Goal: Task Accomplishment & Management: Manage account settings

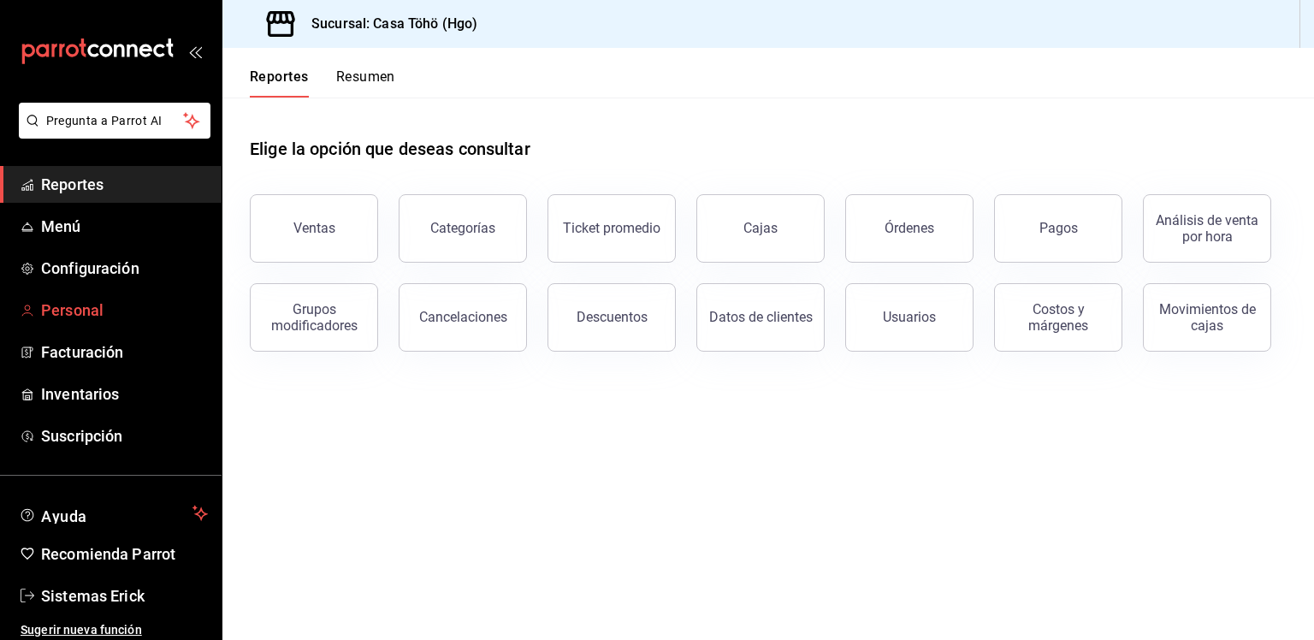
click at [105, 323] on link "Personal" at bounding box center [111, 310] width 222 height 37
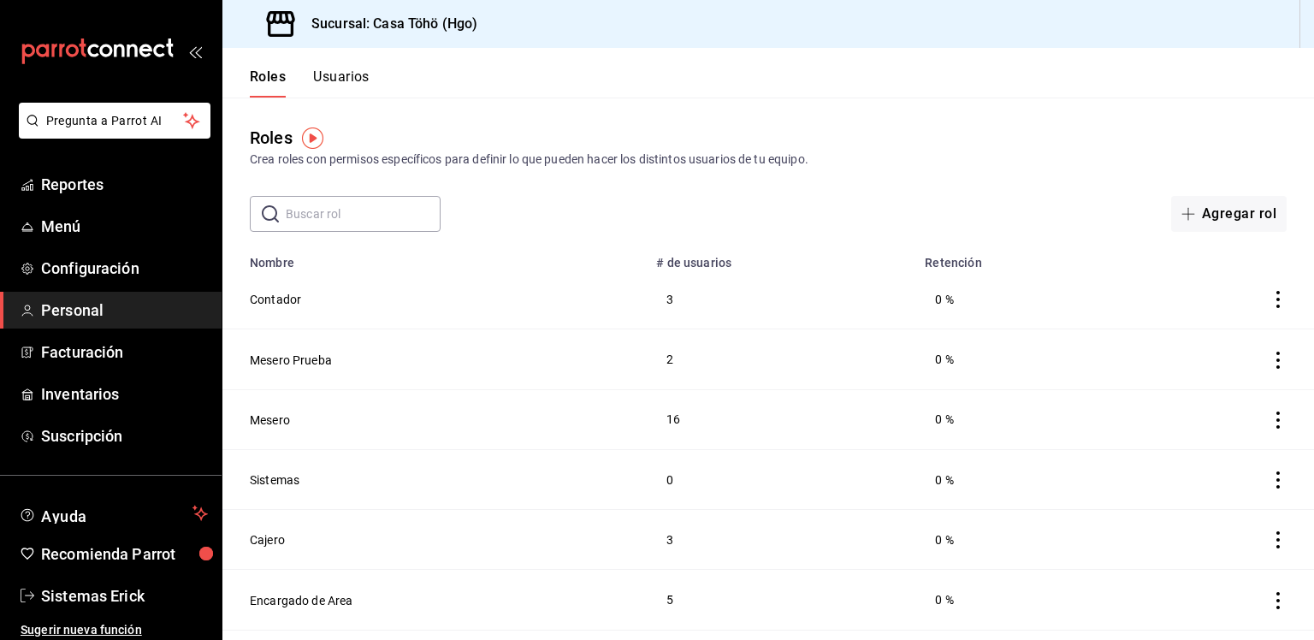
click at [366, 206] on input "text" at bounding box center [363, 214] width 155 height 34
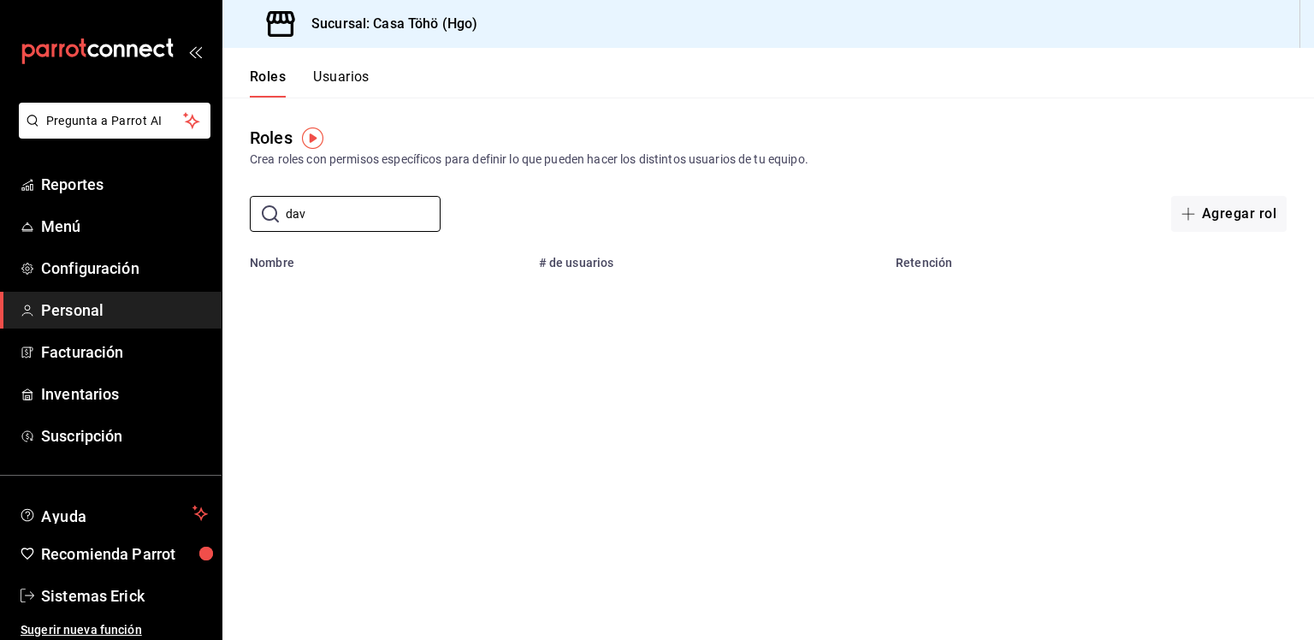
type input "dav"
drag, startPoint x: 367, startPoint y: 64, endPoint x: 346, endPoint y: 74, distance: 23.7
click at [346, 74] on div "Roles Usuarios" at bounding box center [296, 73] width 147 height 50
click at [346, 74] on button "Usuarios" at bounding box center [341, 82] width 56 height 29
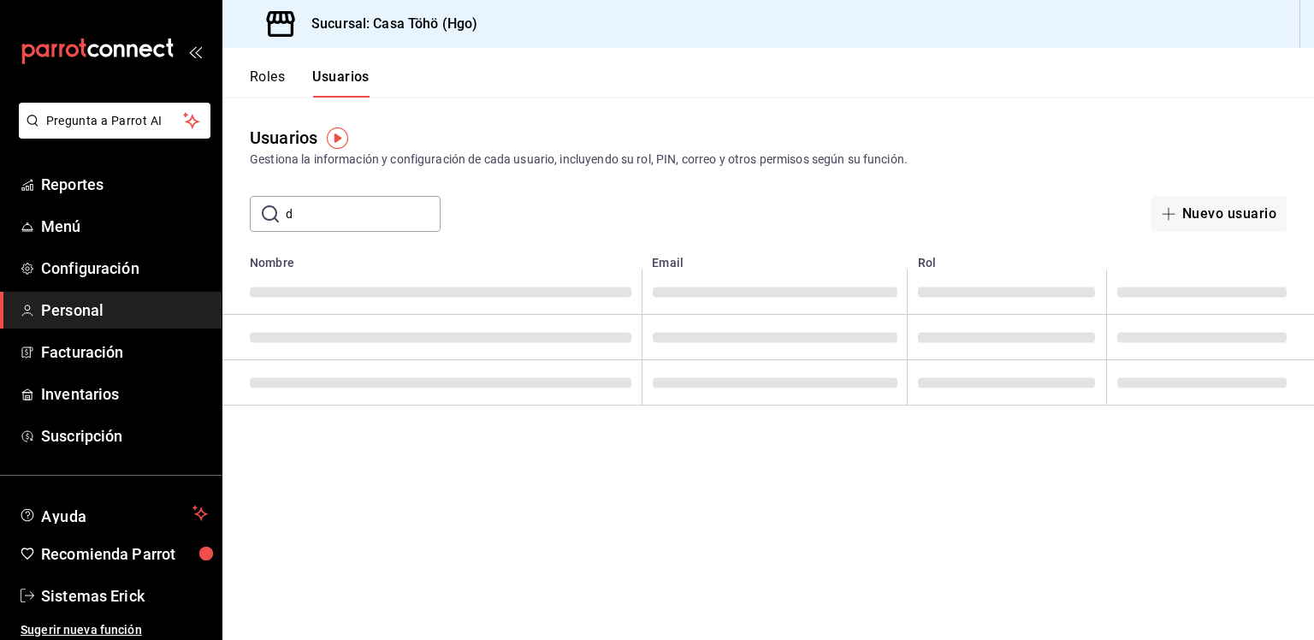
click at [370, 212] on input "d" at bounding box center [363, 214] width 155 height 34
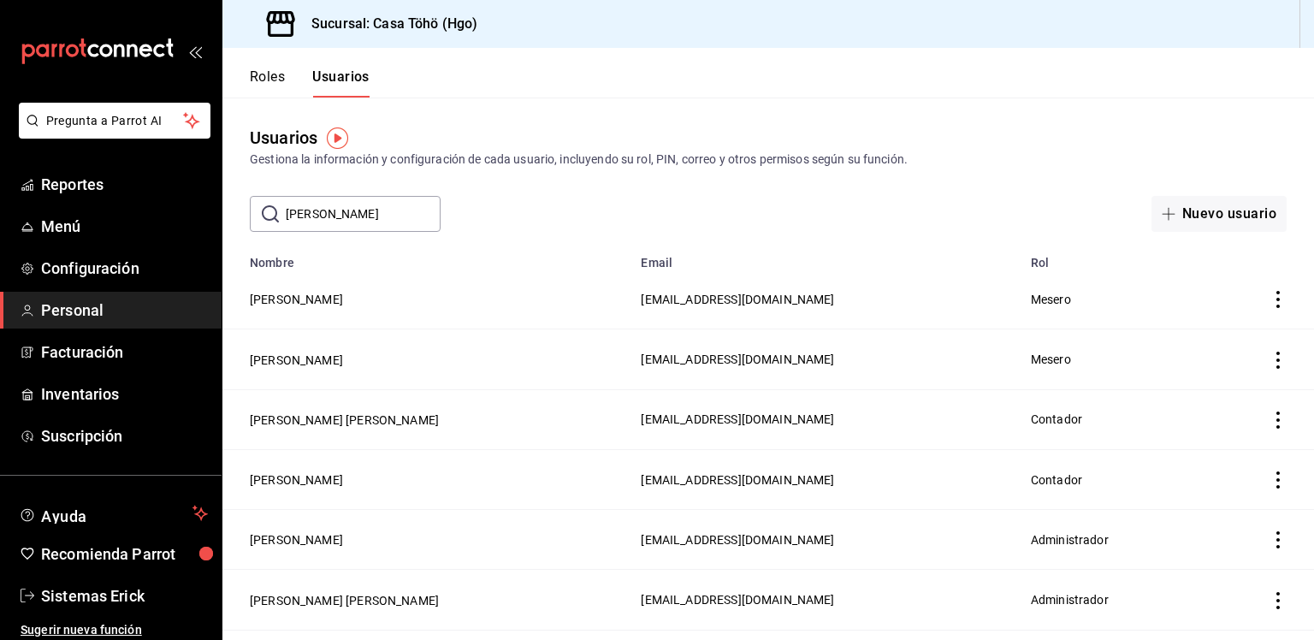
click at [333, 200] on input "[PERSON_NAME]" at bounding box center [363, 214] width 155 height 34
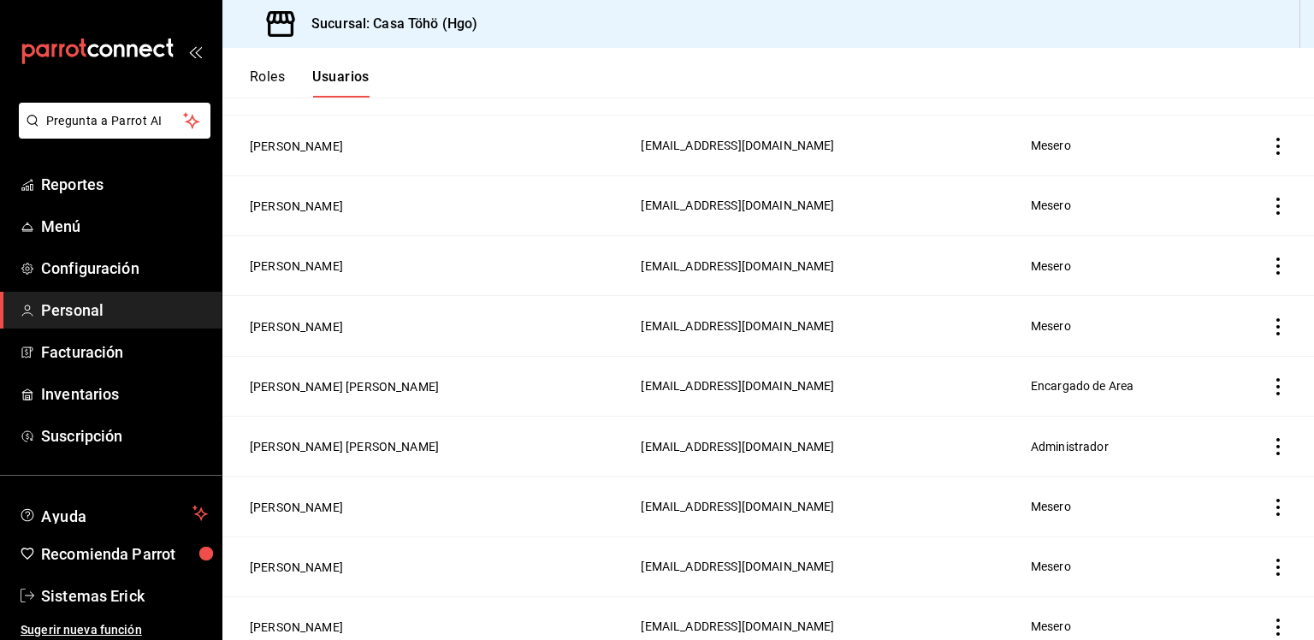
scroll to position [1060, 0]
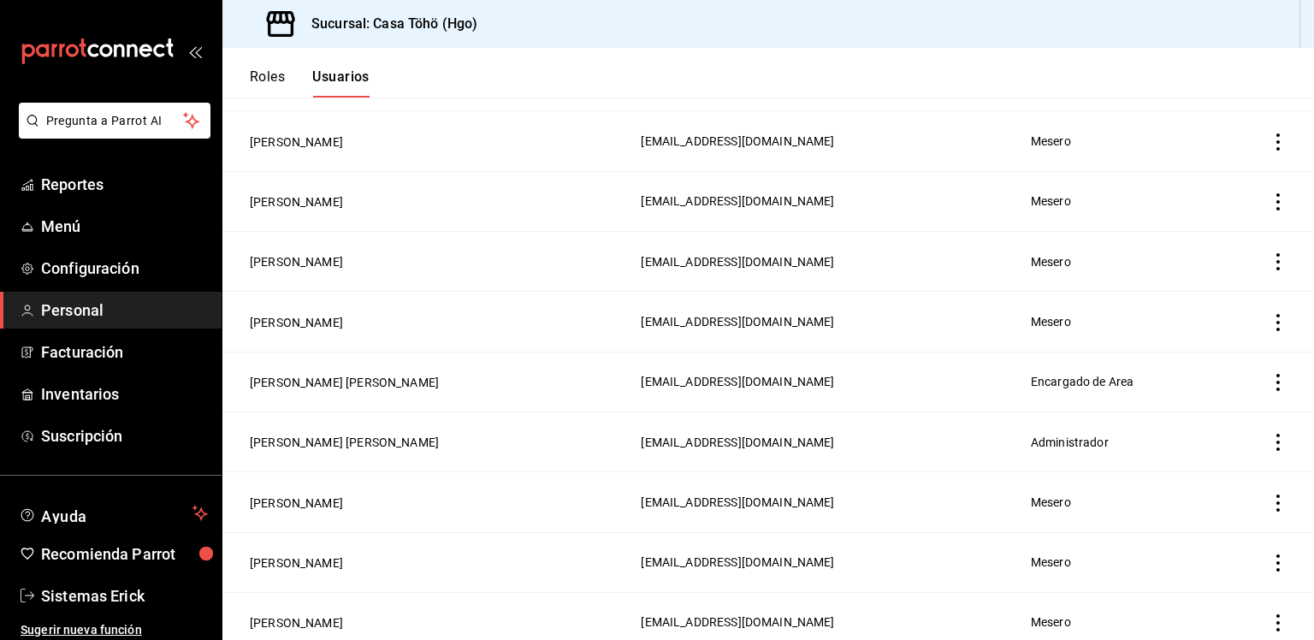
click at [1270, 196] on icon "actions" at bounding box center [1278, 201] width 17 height 17
click at [1223, 224] on span "Eliminar" at bounding box center [1204, 227] width 44 height 14
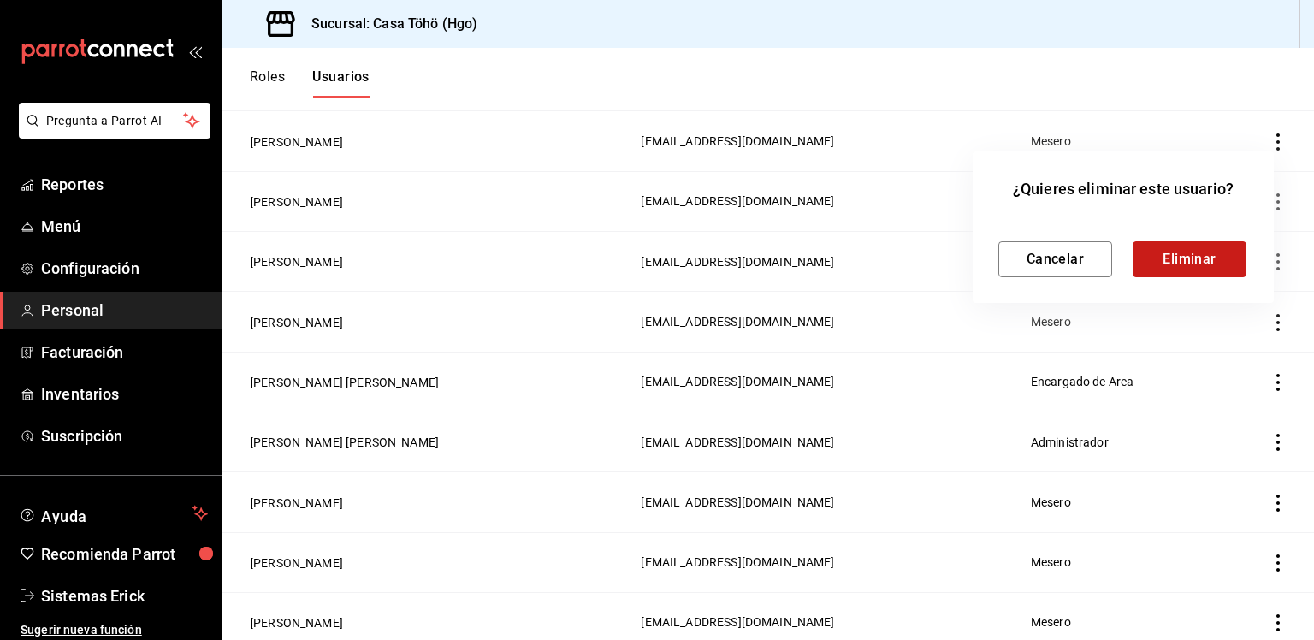
click at [1205, 259] on button "Eliminar" at bounding box center [1190, 259] width 114 height 36
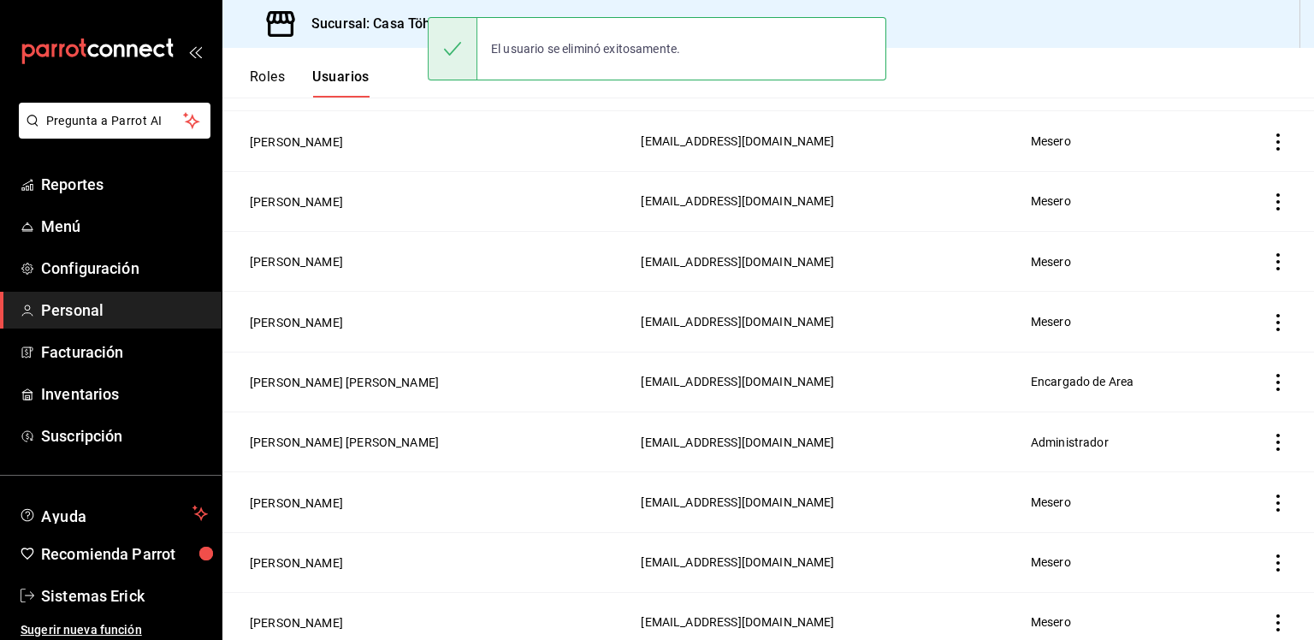
scroll to position [0, 0]
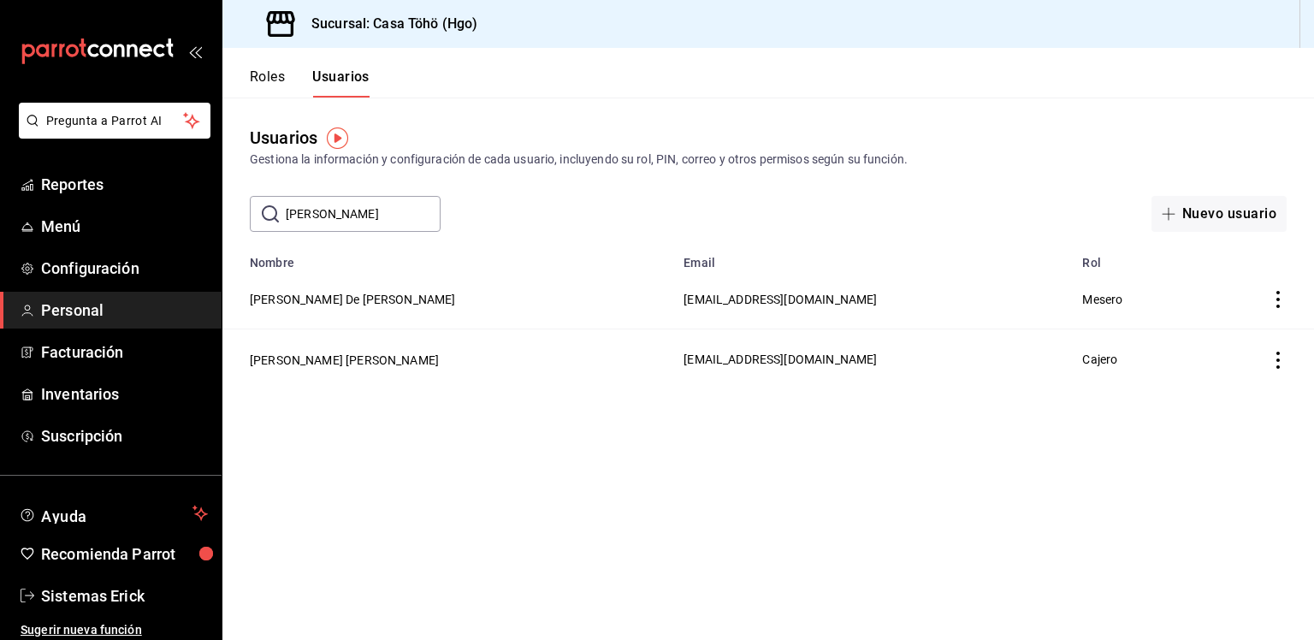
click at [1277, 295] on icon "actions" at bounding box center [1278, 299] width 17 height 17
click at [1209, 329] on span "Eliminar" at bounding box center [1217, 324] width 44 height 14
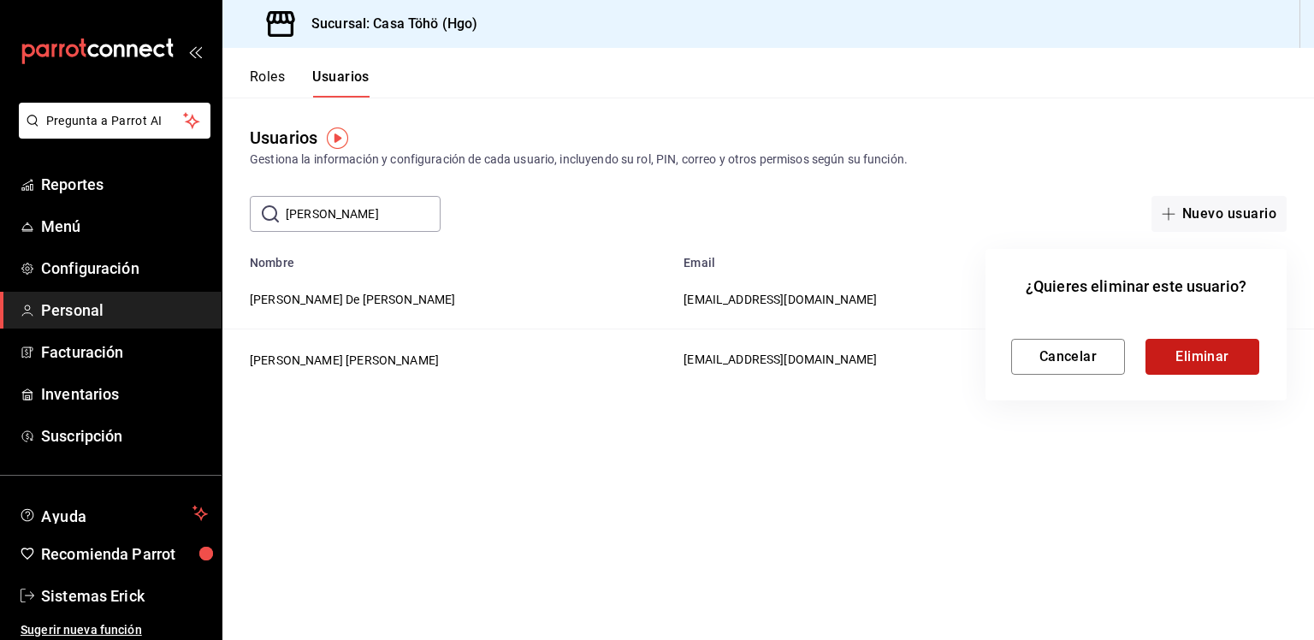
click at [1194, 345] on button "Eliminar" at bounding box center [1203, 357] width 114 height 36
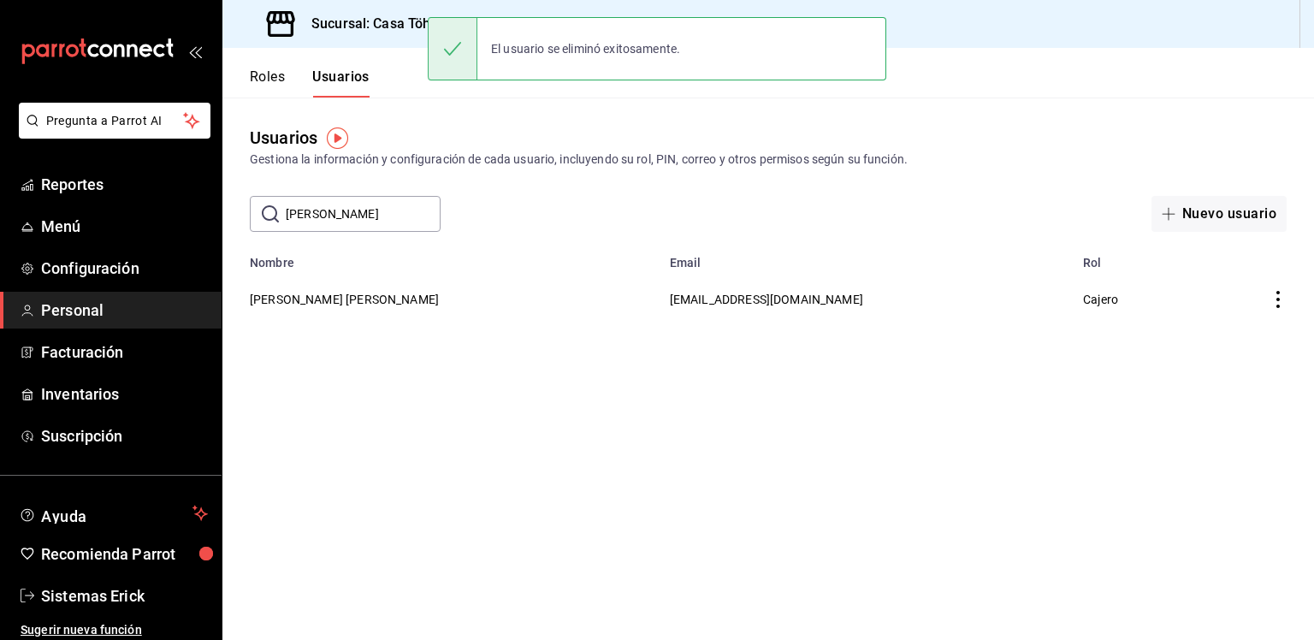
click at [378, 212] on input "[PERSON_NAME]" at bounding box center [363, 214] width 155 height 34
type input "d"
